Goal: Task Accomplishment & Management: Manage account settings

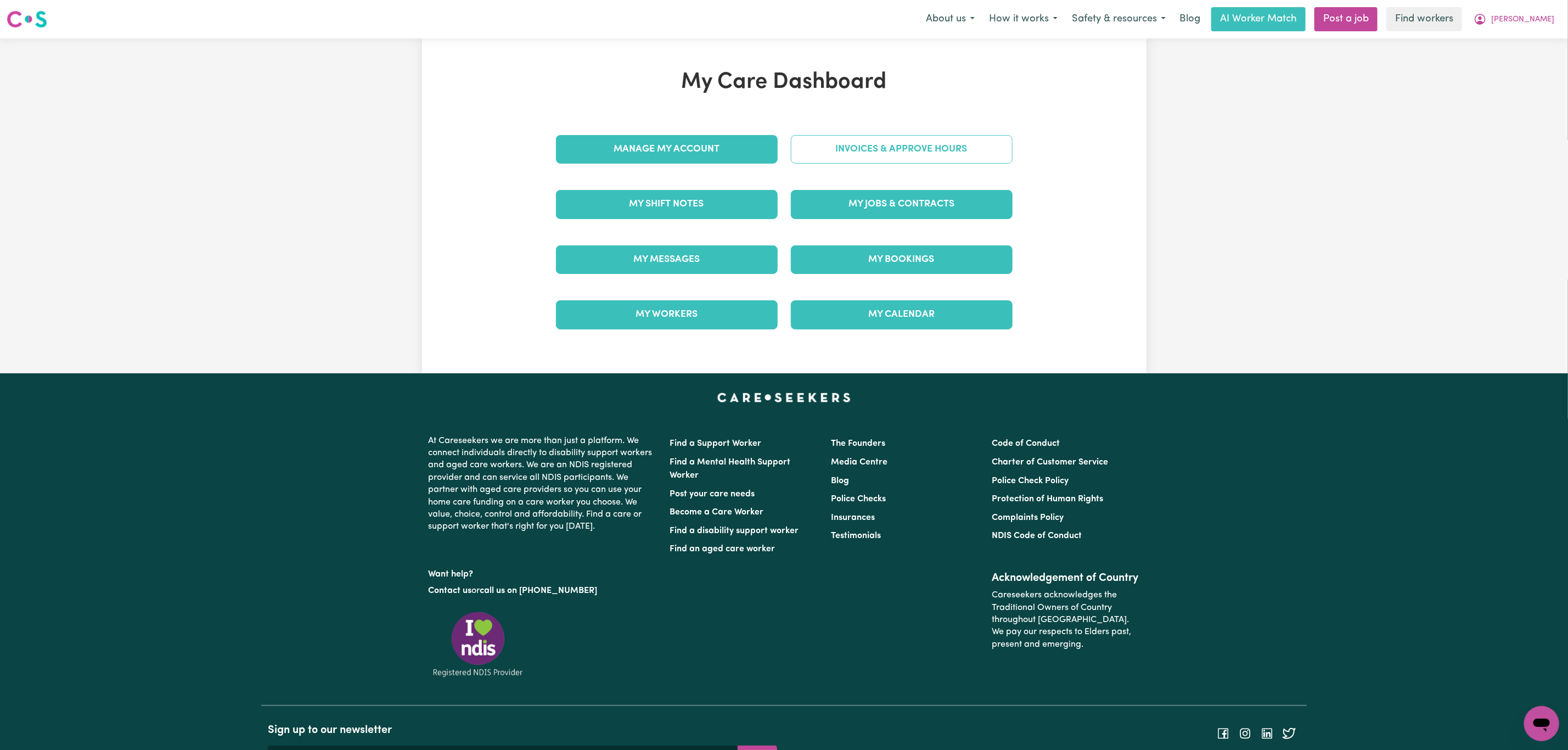
click at [863, 158] on link "Invoices & Approve Hours" at bounding box center [902, 149] width 222 height 29
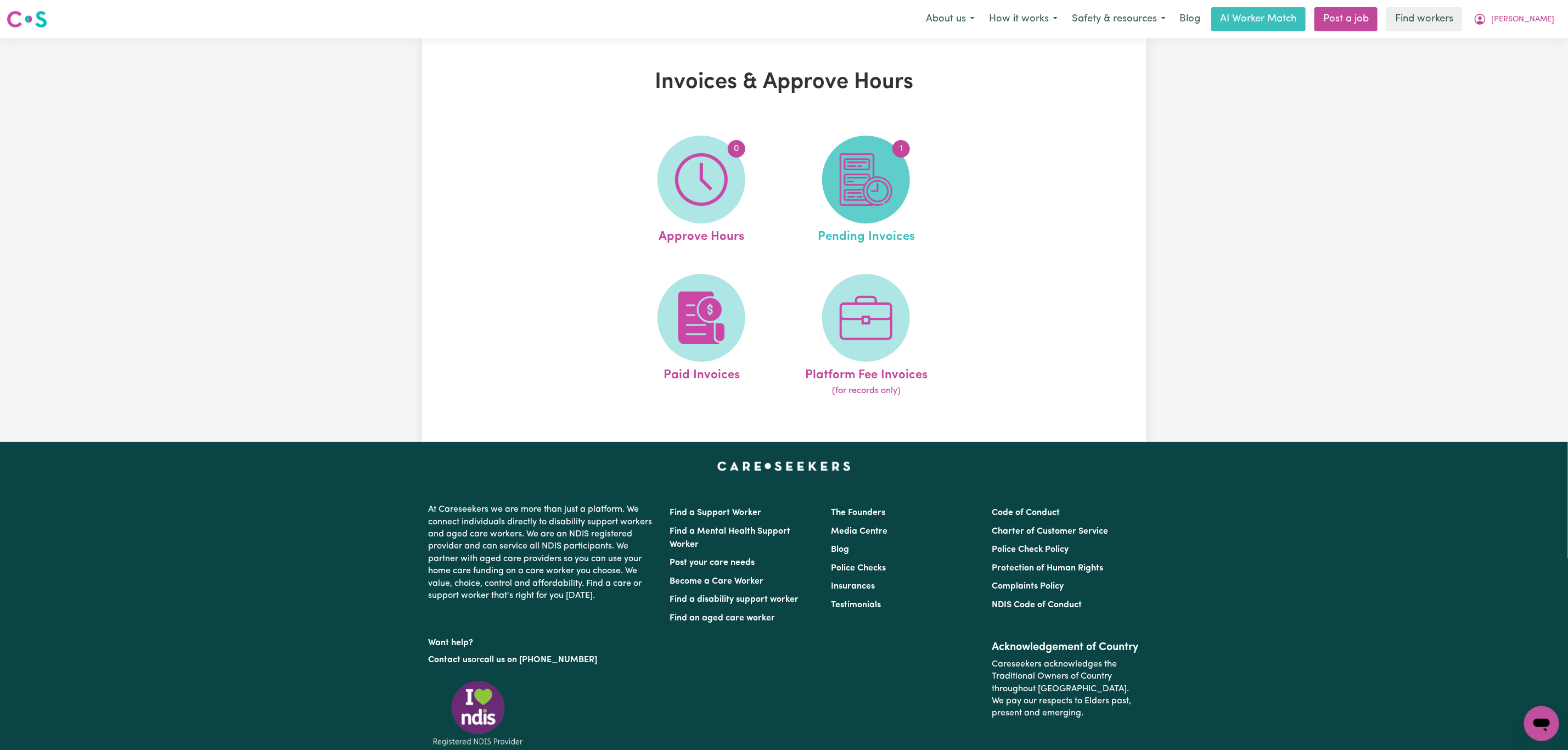
click at [866, 197] on img at bounding box center [866, 179] width 53 height 53
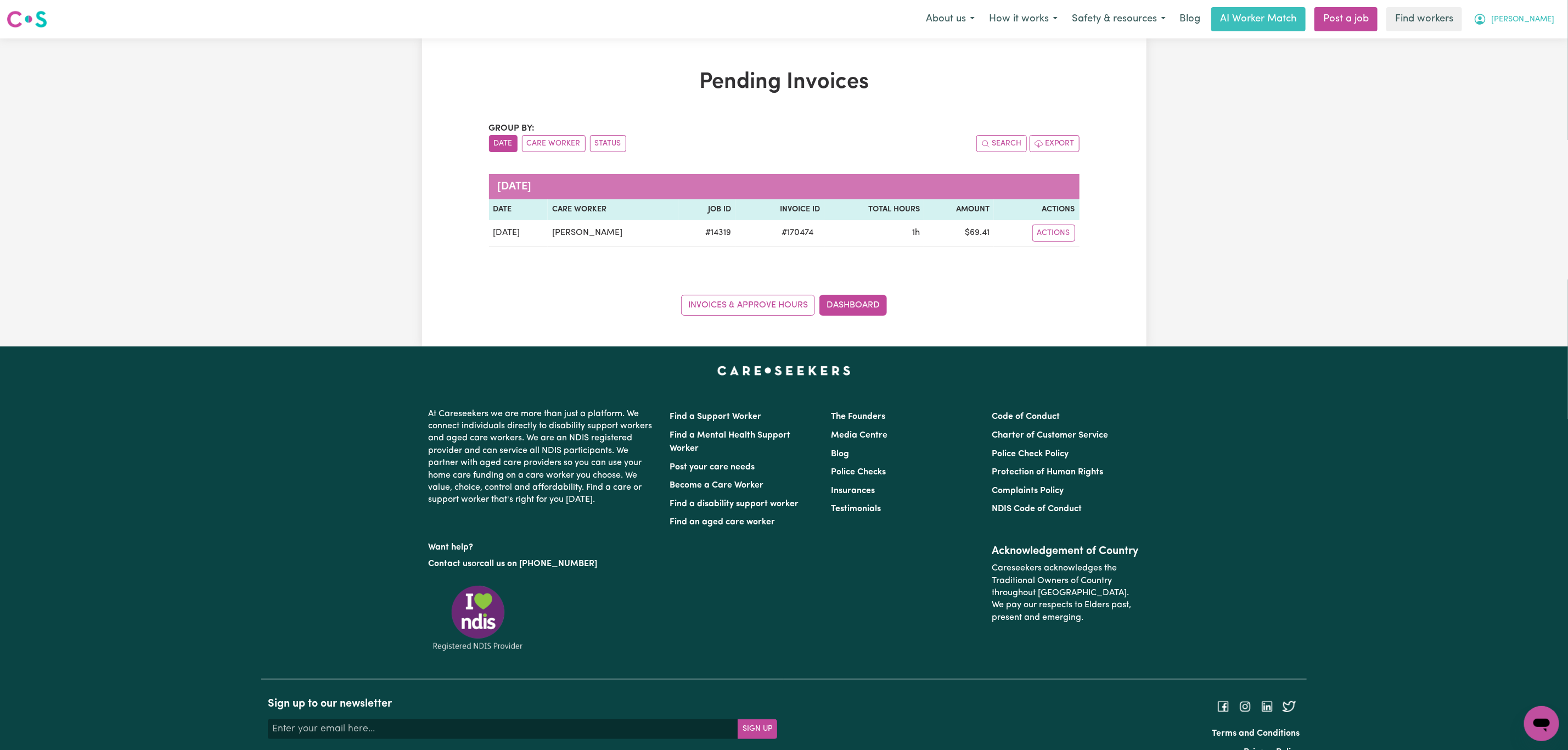
click at [1517, 10] on button "[PERSON_NAME]" at bounding box center [1514, 19] width 95 height 23
click at [1514, 58] on link "Logout" at bounding box center [1517, 63] width 87 height 20
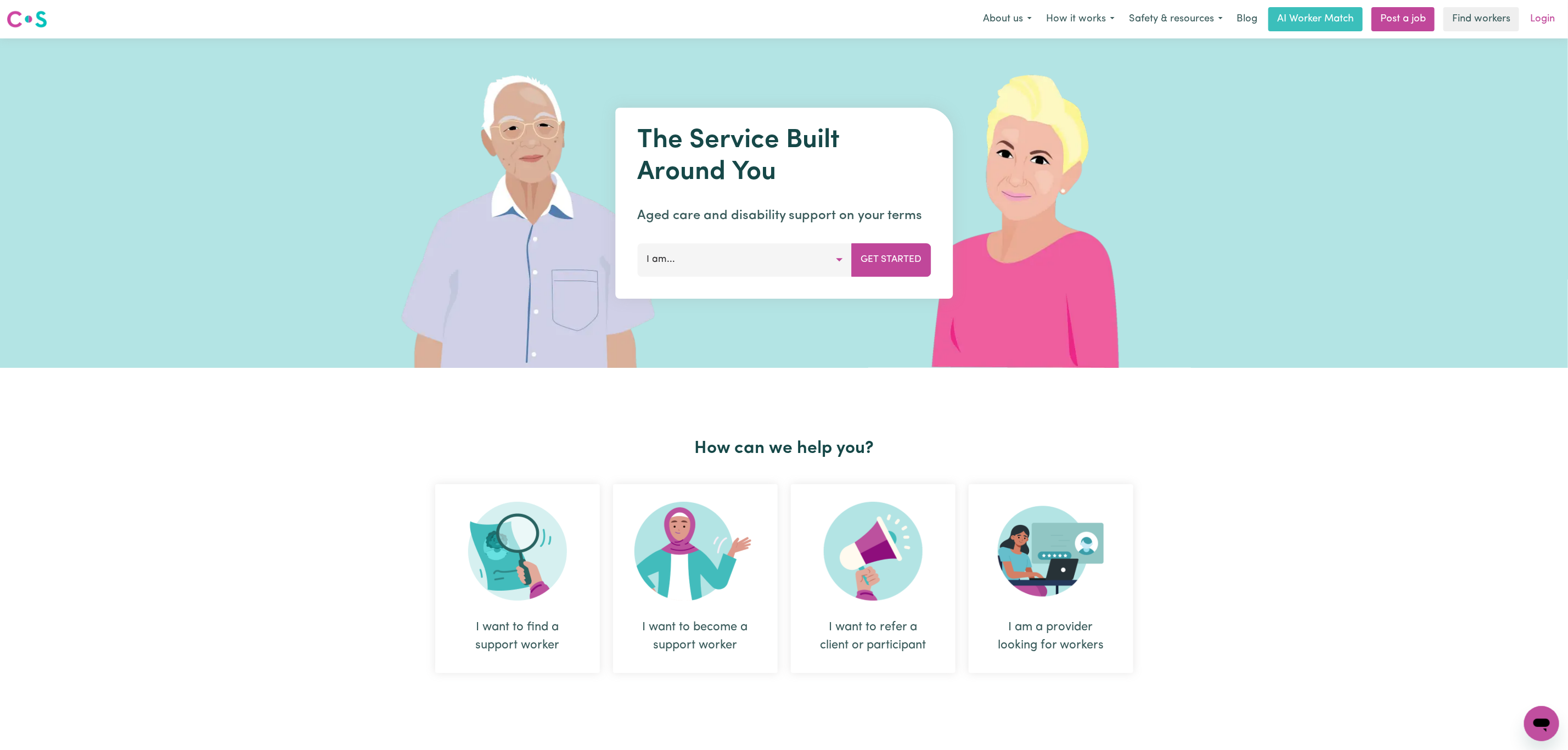
click at [1541, 17] on link "Login" at bounding box center [1543, 20] width 38 height 24
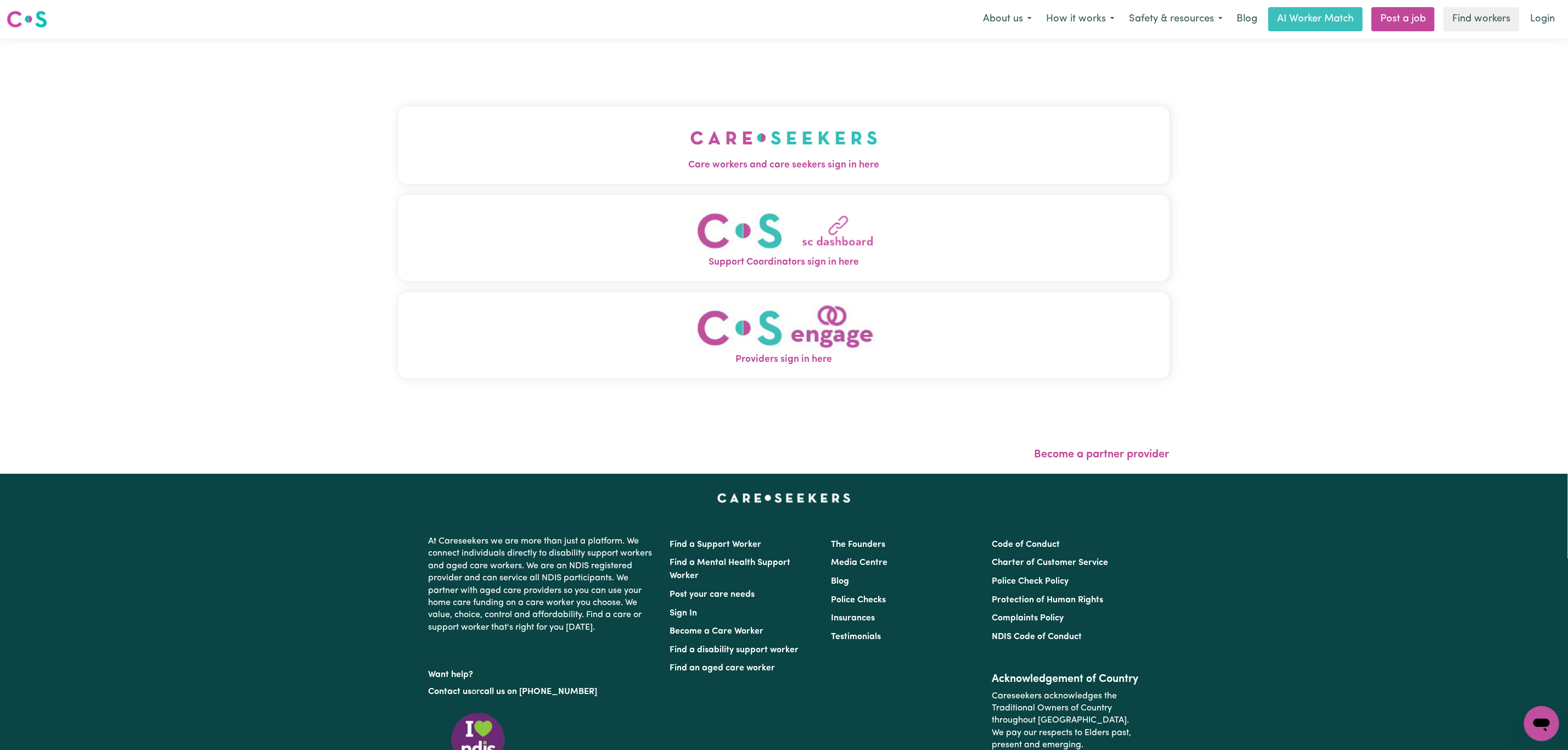
click at [691, 157] on img "Care workers and care seekers sign in here" at bounding box center [784, 138] width 187 height 41
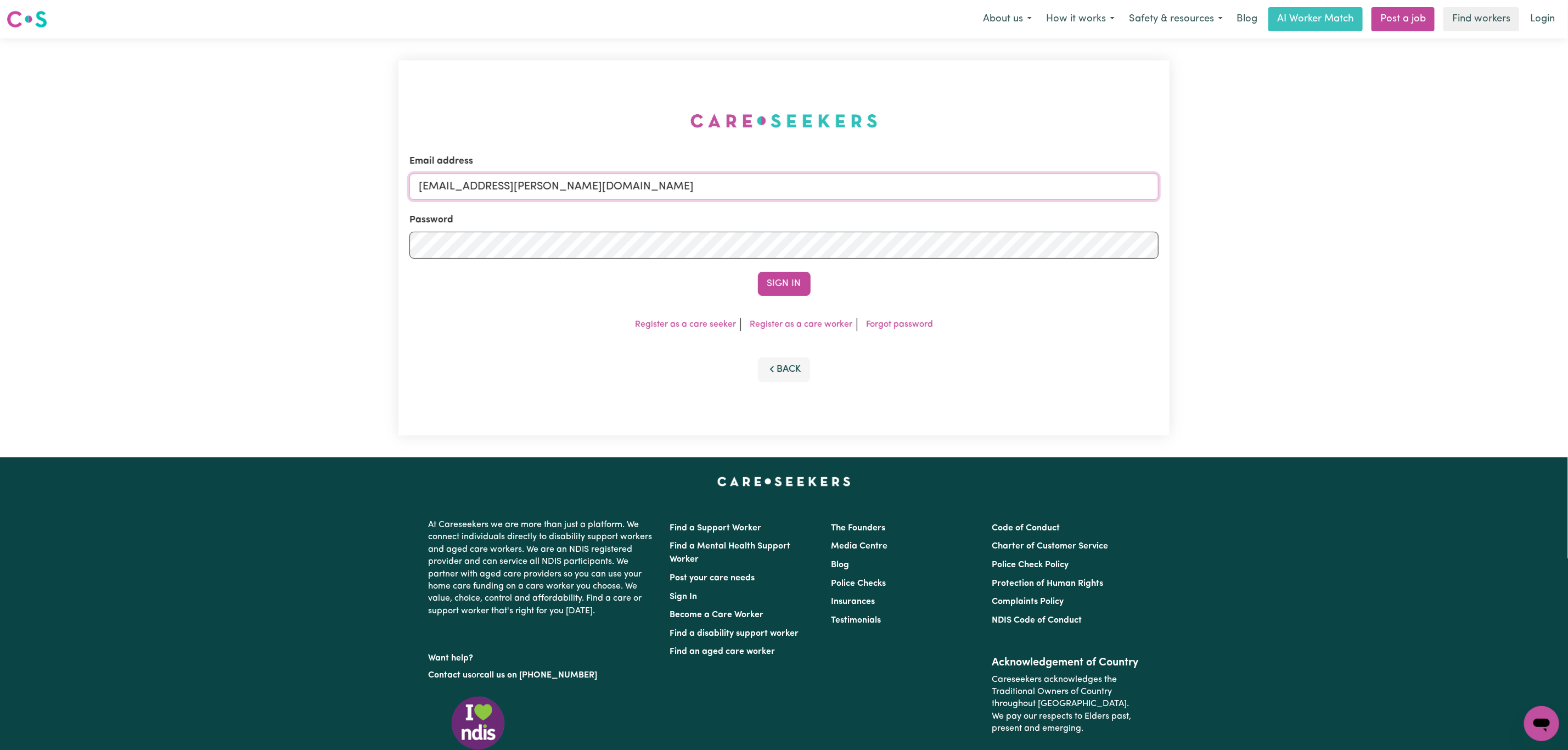
drag, startPoint x: 476, startPoint y: 189, endPoint x: 833, endPoint y: 210, distance: 357.6
click at [833, 210] on form "Email address [EMAIL_ADDRESS][PERSON_NAME][DOMAIN_NAME] Password Sign In" at bounding box center [784, 225] width 750 height 142
paste input "[EMAIL_ADDRESS][DOMAIN_NAME]"
type input "superuser~[EMAIL_ADDRESS][DOMAIN_NAME]"
click at [794, 277] on button "Sign In" at bounding box center [784, 284] width 53 height 24
